Goal: Use online tool/utility: Utilize a website feature to perform a specific function

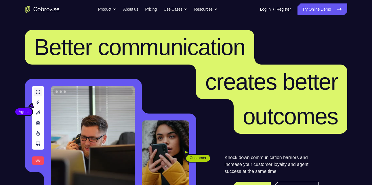
click at [332, 5] on link "Try Online Demo" at bounding box center [323, 9] width 50 height 12
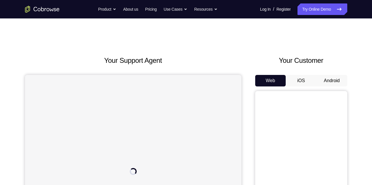
click at [325, 76] on button "Android" at bounding box center [332, 81] width 31 height 12
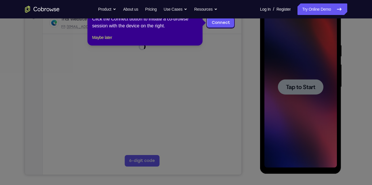
scroll to position [94, 0]
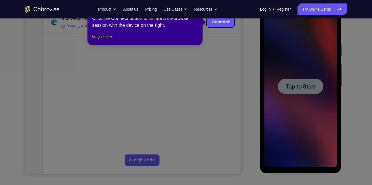
click at [109, 40] on button "Maybe later" at bounding box center [102, 36] width 20 height 7
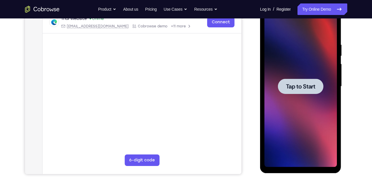
click at [298, 86] on span "Tap to Start" at bounding box center [300, 86] width 29 height 6
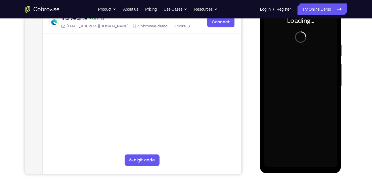
click at [298, 86] on div at bounding box center [301, 86] width 73 height 161
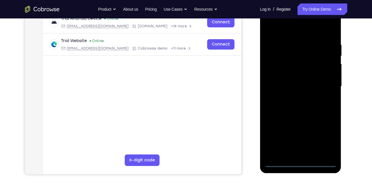
click at [300, 162] on div at bounding box center [301, 86] width 73 height 161
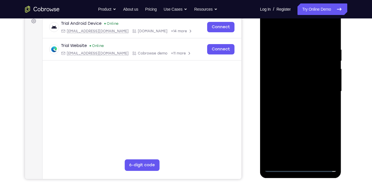
scroll to position [90, 0]
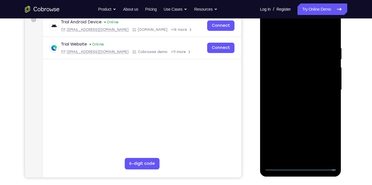
click at [323, 144] on div at bounding box center [301, 89] width 73 height 161
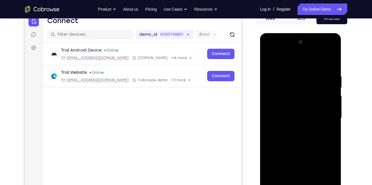
scroll to position [65, 0]
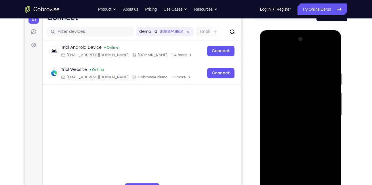
click at [270, 46] on div at bounding box center [301, 115] width 73 height 161
click at [321, 114] on div at bounding box center [301, 115] width 73 height 161
click at [292, 126] on div at bounding box center [301, 115] width 73 height 161
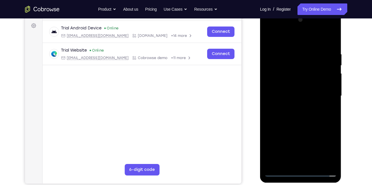
scroll to position [85, 0]
click at [300, 87] on div at bounding box center [301, 95] width 73 height 161
click at [298, 96] on div at bounding box center [301, 95] width 73 height 161
click at [304, 119] on div at bounding box center [301, 95] width 73 height 161
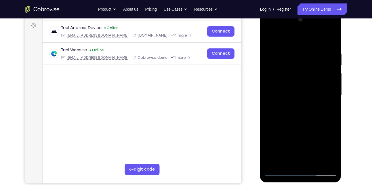
click at [314, 160] on div at bounding box center [301, 95] width 73 height 161
click at [309, 125] on div at bounding box center [301, 95] width 73 height 161
click at [290, 81] on div at bounding box center [301, 95] width 73 height 161
click at [285, 160] on div at bounding box center [301, 95] width 73 height 161
click at [309, 119] on div at bounding box center [301, 95] width 73 height 161
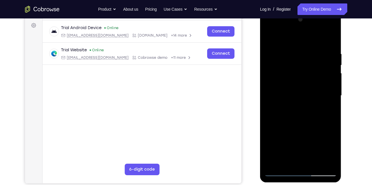
click at [284, 54] on div at bounding box center [301, 95] width 73 height 161
click at [296, 158] on div at bounding box center [301, 95] width 73 height 161
click at [292, 162] on div at bounding box center [301, 95] width 73 height 161
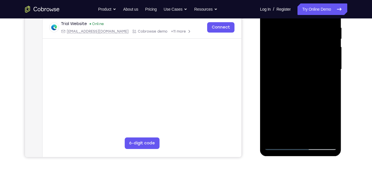
scroll to position [111, 0]
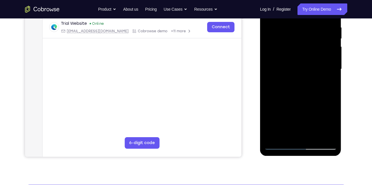
click at [333, 41] on div at bounding box center [301, 68] width 73 height 161
click at [283, 65] on div at bounding box center [301, 68] width 73 height 161
click at [322, 136] on div at bounding box center [301, 68] width 73 height 161
click at [279, 145] on div at bounding box center [301, 68] width 73 height 161
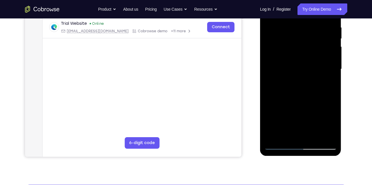
click at [285, 135] on div at bounding box center [301, 68] width 73 height 161
click at [306, 104] on div at bounding box center [301, 68] width 73 height 161
click at [294, 111] on div at bounding box center [301, 68] width 73 height 161
click at [282, 112] on div at bounding box center [301, 68] width 73 height 161
click at [305, 135] on div at bounding box center [301, 68] width 73 height 161
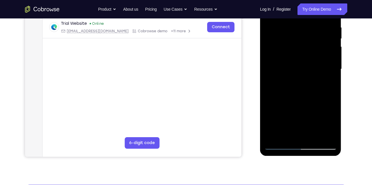
drag, startPoint x: 296, startPoint y: 103, endPoint x: 280, endPoint y: 98, distance: 17.4
click at [280, 98] on div at bounding box center [301, 68] width 73 height 161
click at [299, 136] on div at bounding box center [301, 68] width 73 height 161
click at [312, 102] on div at bounding box center [301, 68] width 73 height 161
click at [288, 112] on div at bounding box center [301, 68] width 73 height 161
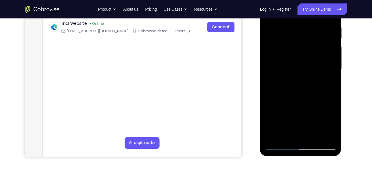
click at [305, 102] on div at bounding box center [301, 68] width 73 height 161
click at [308, 116] on div at bounding box center [301, 68] width 73 height 161
click at [292, 114] on div at bounding box center [301, 68] width 73 height 161
click at [329, 116] on div at bounding box center [301, 68] width 73 height 161
click at [301, 134] on div at bounding box center [301, 68] width 73 height 161
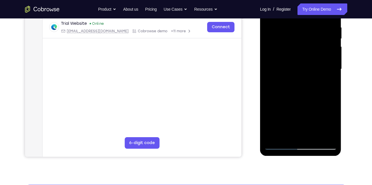
click at [306, 105] on div at bounding box center [301, 68] width 73 height 161
click at [267, 115] on div at bounding box center [301, 68] width 73 height 161
click at [300, 116] on div at bounding box center [301, 68] width 73 height 161
click at [314, 113] on div at bounding box center [301, 68] width 73 height 161
click at [305, 135] on div at bounding box center [301, 68] width 73 height 161
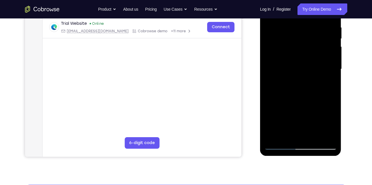
click at [312, 115] on div at bounding box center [301, 68] width 73 height 161
click at [299, 114] on div at bounding box center [301, 68] width 73 height 161
click at [312, 124] on div at bounding box center [301, 68] width 73 height 161
click at [292, 111] on div at bounding box center [301, 68] width 73 height 161
click at [295, 134] on div at bounding box center [301, 68] width 73 height 161
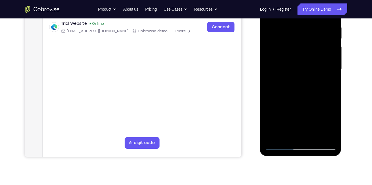
click at [327, 124] on div at bounding box center [301, 68] width 73 height 161
click at [295, 115] on div at bounding box center [301, 68] width 73 height 161
click at [306, 121] on div at bounding box center [301, 68] width 73 height 161
click at [285, 104] on div at bounding box center [301, 68] width 73 height 161
click at [308, 113] on div at bounding box center [301, 68] width 73 height 161
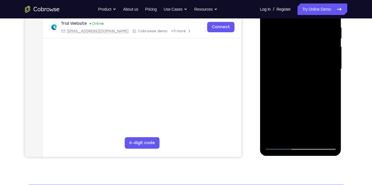
click at [282, 113] on div at bounding box center [301, 68] width 73 height 161
click at [300, 134] on div at bounding box center [301, 68] width 73 height 161
click at [331, 115] on div at bounding box center [301, 68] width 73 height 161
click at [301, 115] on div at bounding box center [301, 68] width 73 height 161
click at [286, 114] on div at bounding box center [301, 68] width 73 height 161
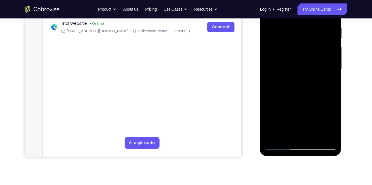
click at [306, 124] on div at bounding box center [301, 68] width 73 height 161
click at [287, 125] on div at bounding box center [301, 68] width 73 height 161
click at [301, 132] on div at bounding box center [301, 68] width 73 height 161
click at [307, 125] on div at bounding box center [301, 68] width 73 height 161
click at [300, 111] on div at bounding box center [301, 68] width 73 height 161
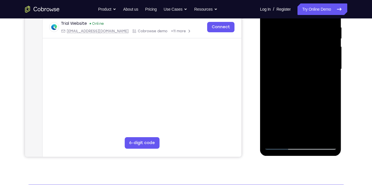
click at [295, 111] on div at bounding box center [301, 68] width 73 height 161
click at [300, 102] on div at bounding box center [301, 68] width 73 height 161
click at [326, 126] on div at bounding box center [301, 68] width 73 height 161
click at [300, 114] on div at bounding box center [301, 68] width 73 height 161
click at [275, 123] on div at bounding box center [301, 68] width 73 height 161
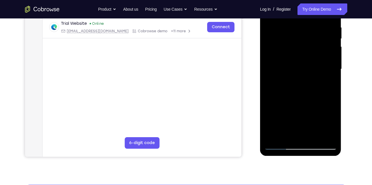
click at [328, 83] on div at bounding box center [301, 68] width 73 height 161
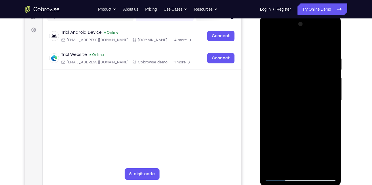
scroll to position [80, 0]
click at [268, 43] on div at bounding box center [301, 100] width 73 height 161
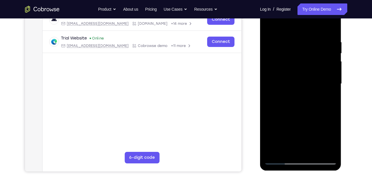
scroll to position [97, 0]
click at [270, 28] on div at bounding box center [301, 83] width 73 height 161
click at [327, 150] on div at bounding box center [301, 83] width 73 height 161
click at [273, 124] on div at bounding box center [301, 83] width 73 height 161
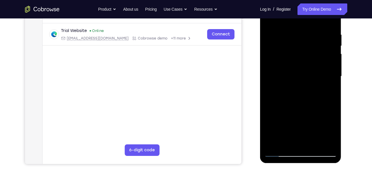
click at [318, 143] on div at bounding box center [301, 76] width 73 height 161
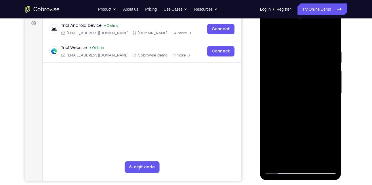
click at [269, 35] on div at bounding box center [301, 93] width 73 height 161
click at [326, 162] on div at bounding box center [301, 93] width 73 height 161
click at [318, 44] on div at bounding box center [301, 93] width 73 height 161
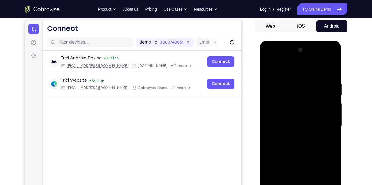
scroll to position [53, 0]
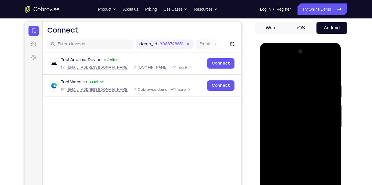
click at [292, 75] on div at bounding box center [301, 127] width 73 height 161
click at [298, 73] on div at bounding box center [301, 127] width 73 height 161
click at [304, 81] on div at bounding box center [301, 127] width 73 height 161
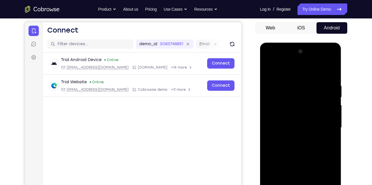
click at [304, 81] on div at bounding box center [301, 127] width 73 height 161
click at [295, 83] on div at bounding box center [301, 127] width 73 height 161
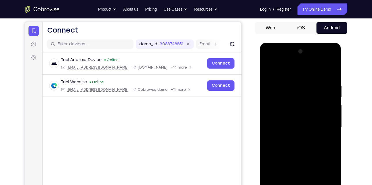
click at [295, 83] on div at bounding box center [301, 127] width 73 height 161
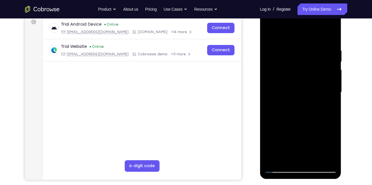
scroll to position [60, 0]
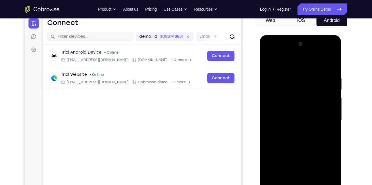
click at [269, 62] on div at bounding box center [301, 119] width 73 height 161
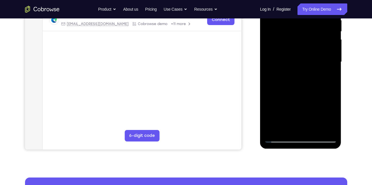
scroll to position [119, 0]
click at [316, 129] on div at bounding box center [301, 61] width 73 height 161
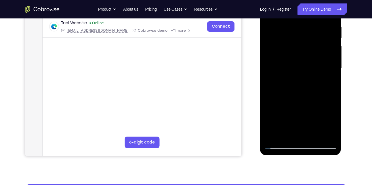
scroll to position [111, 0]
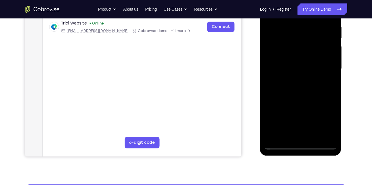
click at [278, 145] on div at bounding box center [301, 68] width 73 height 161
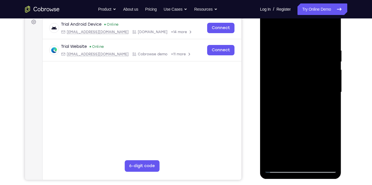
scroll to position [88, 0]
click at [327, 159] on div at bounding box center [301, 92] width 73 height 161
click at [270, 34] on div at bounding box center [301, 92] width 73 height 161
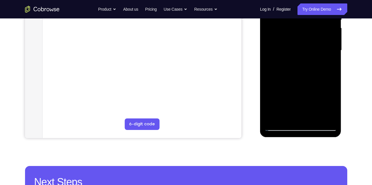
scroll to position [130, 0]
click at [273, 100] on div at bounding box center [301, 49] width 73 height 161
click at [292, 62] on div at bounding box center [301, 49] width 73 height 161
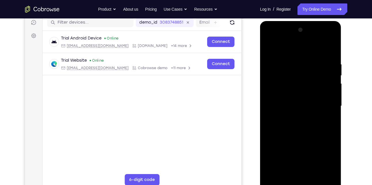
scroll to position [73, 0]
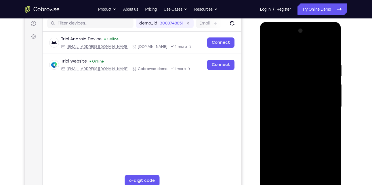
click at [330, 50] on div at bounding box center [301, 106] width 73 height 161
click at [302, 22] on div at bounding box center [300, 22] width 81 height 0
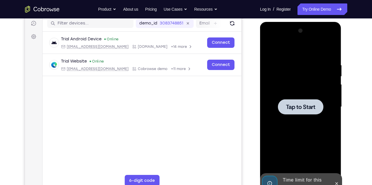
click at [299, 114] on div at bounding box center [300, 106] width 45 height 15
